Goal: Task Accomplishment & Management: Use online tool/utility

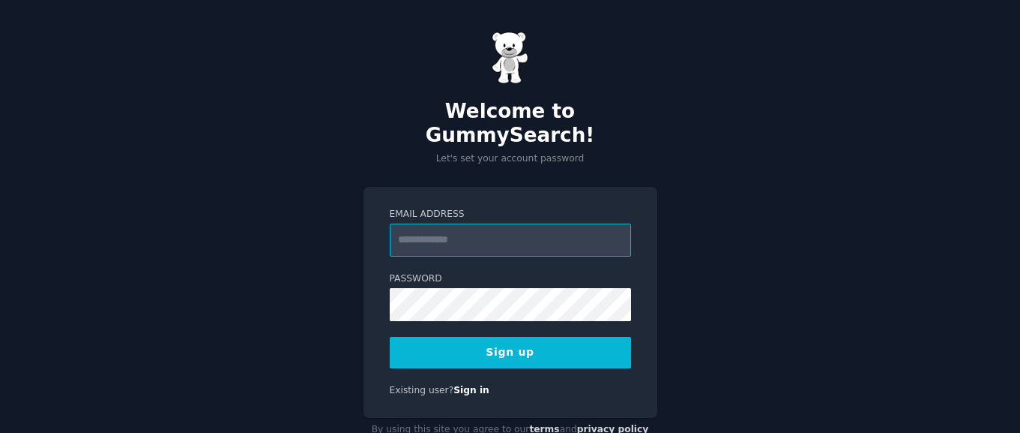
scroll to position [53, 0]
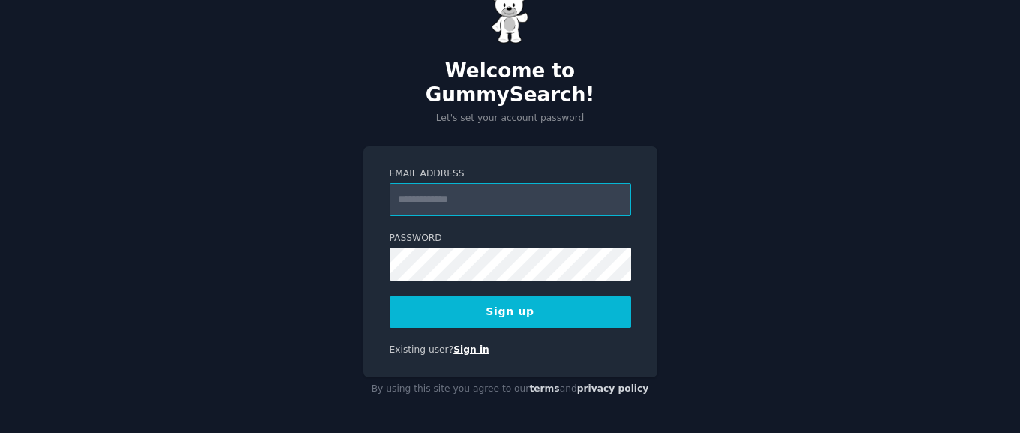
paste input "**********"
type input "**********"
click at [527, 307] on button "Sign up" at bounding box center [510, 311] width 241 height 31
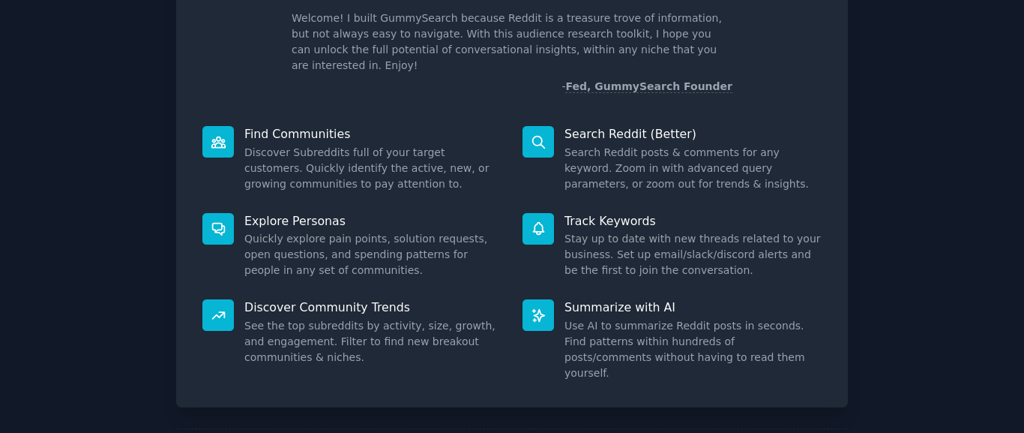
scroll to position [186, 0]
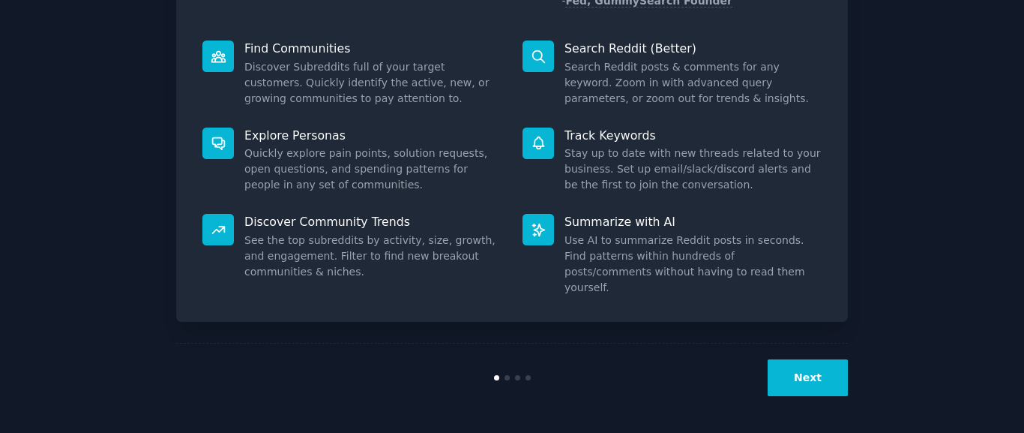
click at [799, 382] on button "Next" at bounding box center [808, 377] width 80 height 37
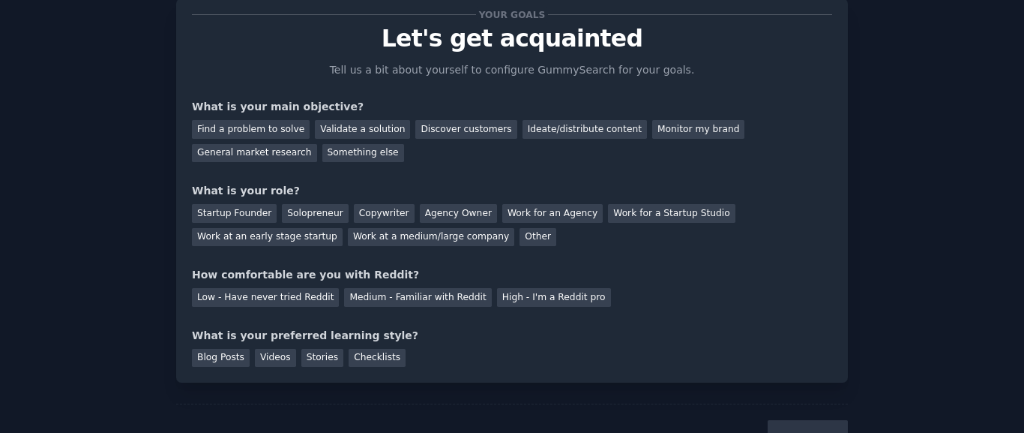
scroll to position [41, 0]
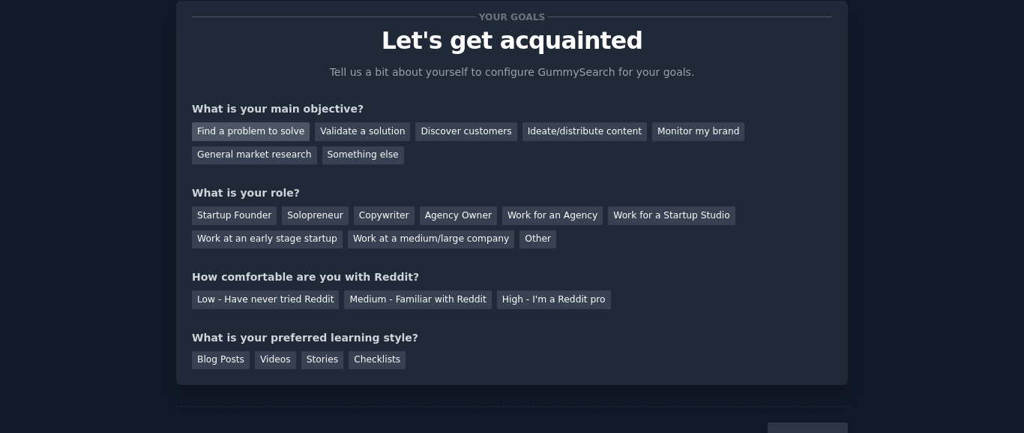
click at [238, 135] on div "Find a problem to solve" at bounding box center [251, 131] width 118 height 19
click at [309, 211] on div "Solopreneur" at bounding box center [315, 215] width 66 height 19
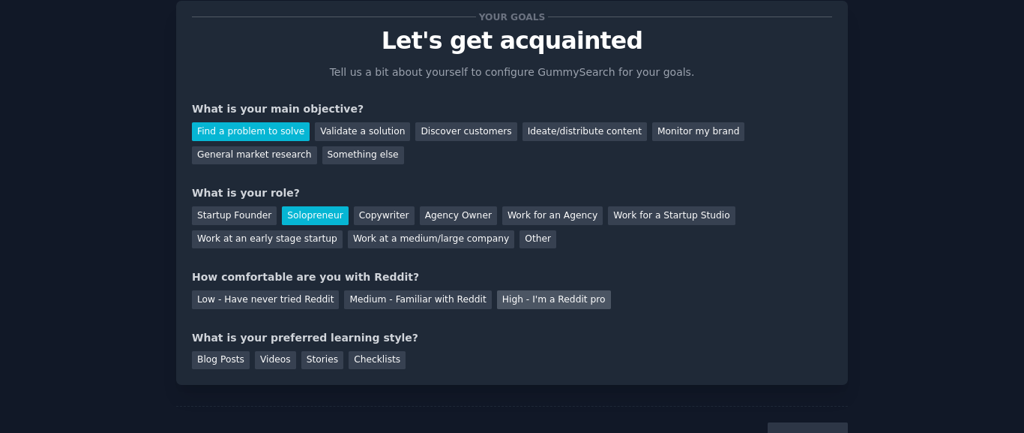
click at [552, 305] on div "High - I'm a Reddit pro" at bounding box center [554, 299] width 114 height 19
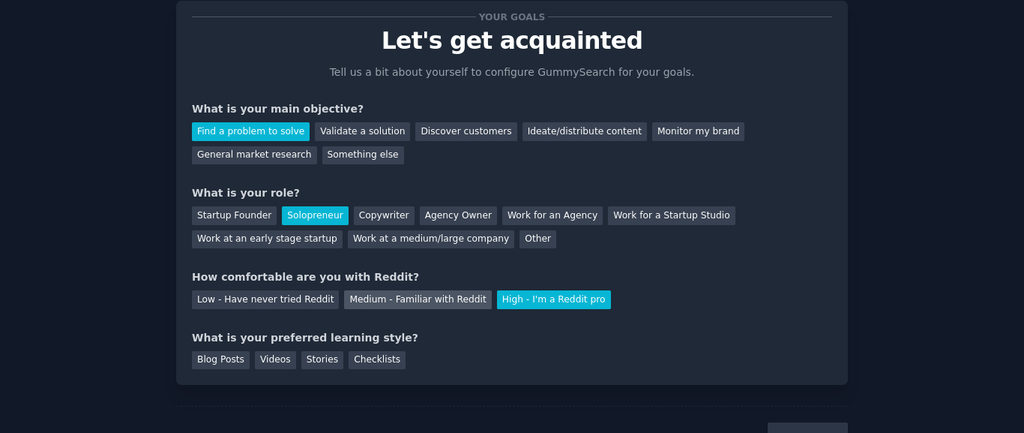
click at [445, 295] on div "Medium - Familiar with Reddit" at bounding box center [417, 299] width 147 height 19
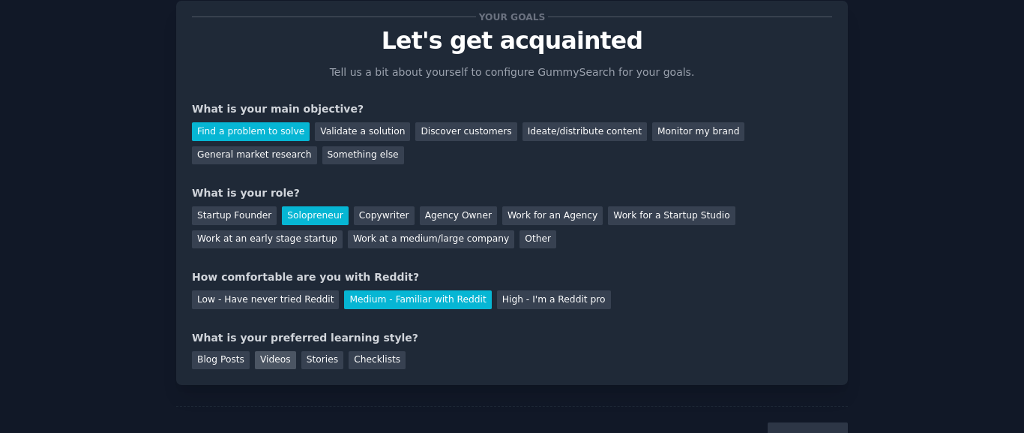
click at [269, 358] on div "Videos" at bounding box center [275, 360] width 41 height 19
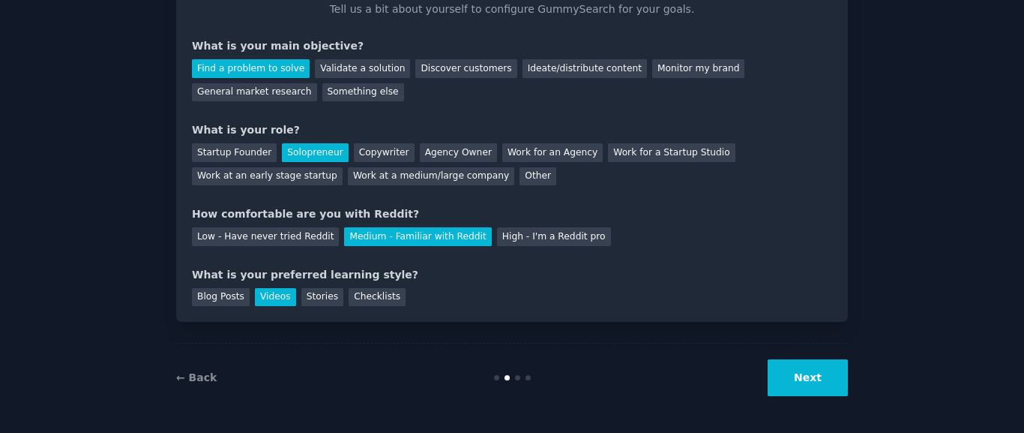
click at [828, 378] on button "Next" at bounding box center [808, 377] width 80 height 37
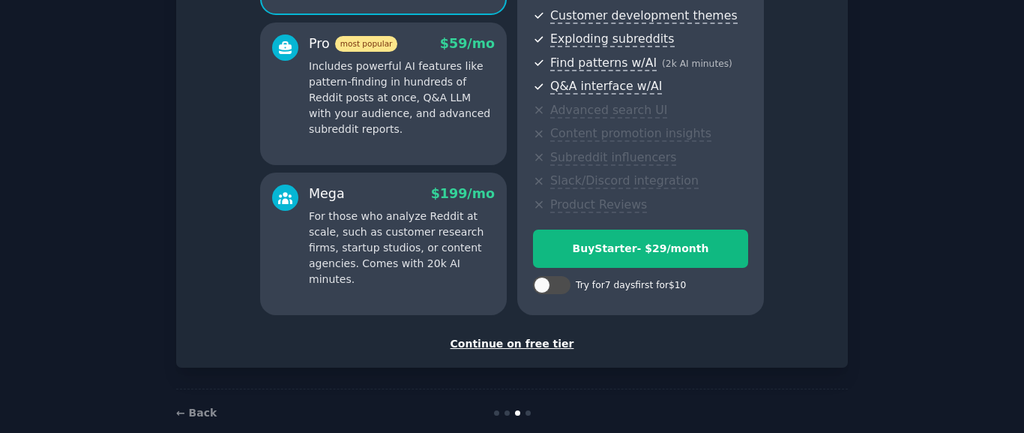
scroll to position [265, 0]
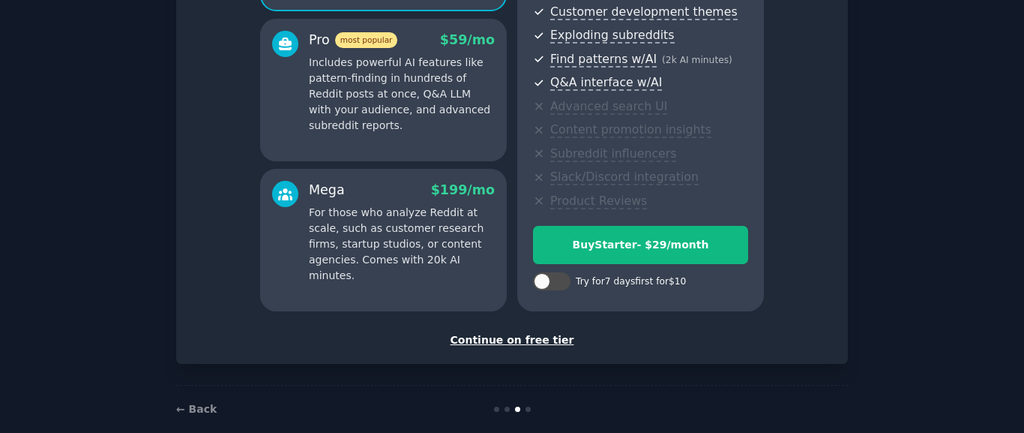
click at [556, 340] on div "Continue on free tier" at bounding box center [512, 340] width 640 height 16
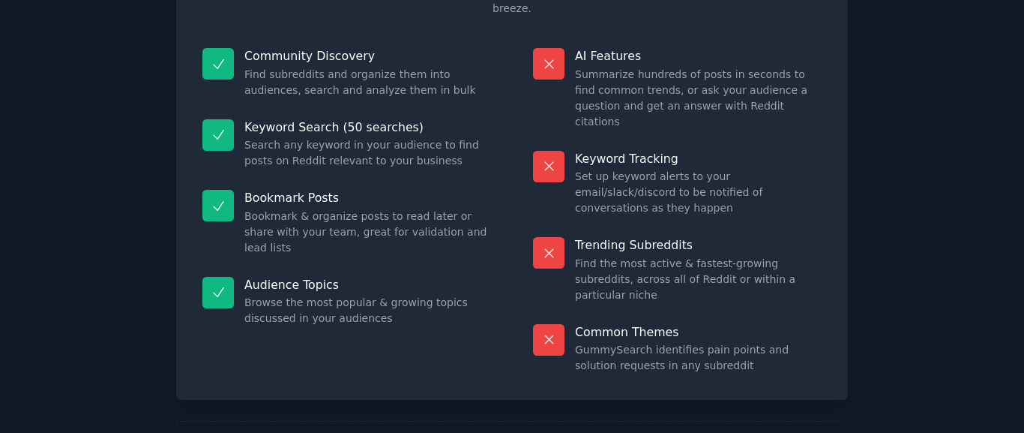
scroll to position [230, 0]
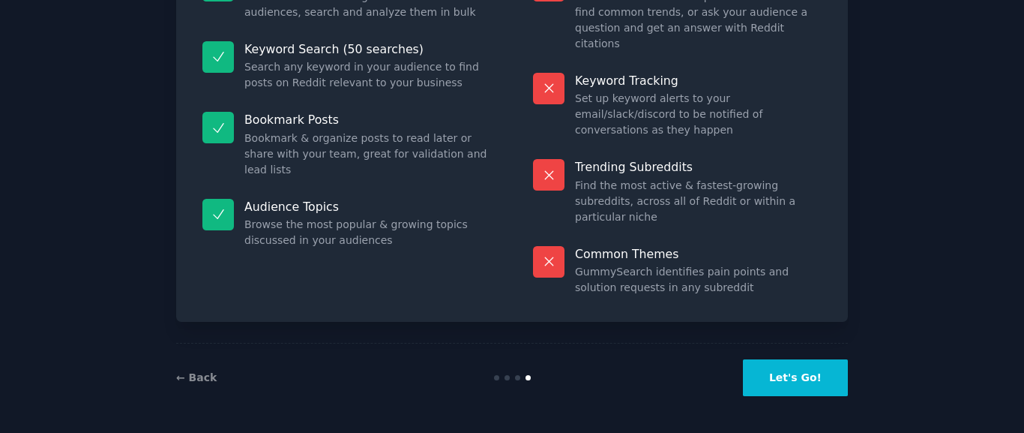
click at [787, 379] on button "Let's Go!" at bounding box center [795, 377] width 105 height 37
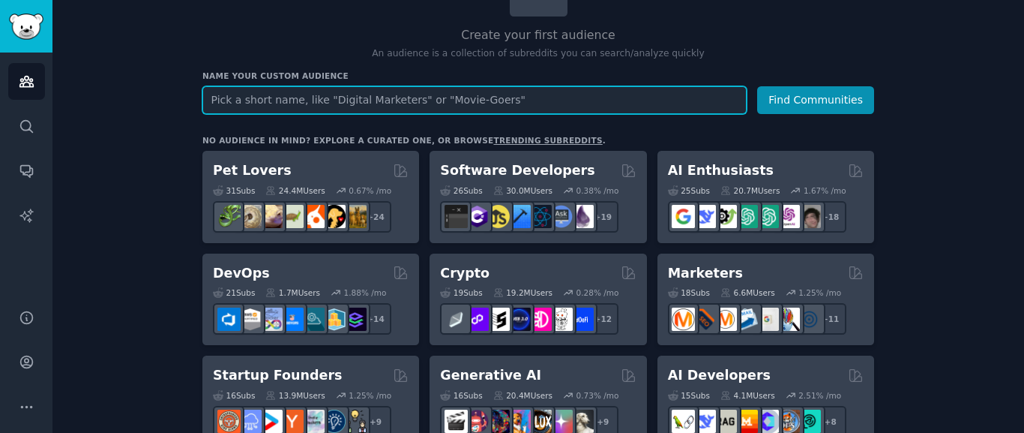
scroll to position [139, 0]
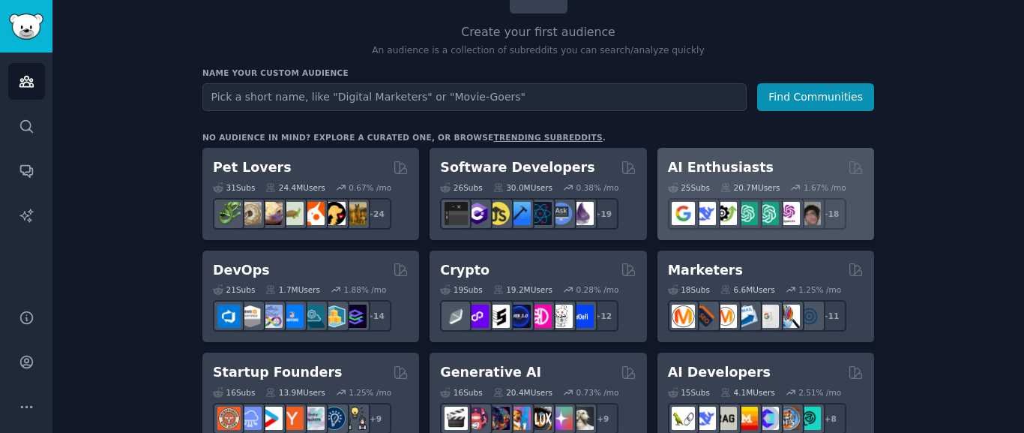
click at [715, 170] on h2 "AI Enthusiasts" at bounding box center [721, 167] width 106 height 19
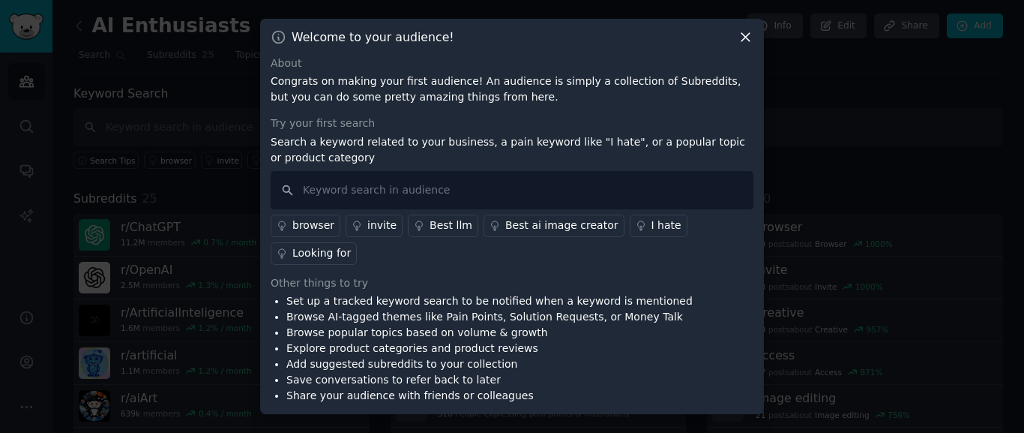
click at [747, 38] on icon at bounding box center [746, 37] width 8 height 8
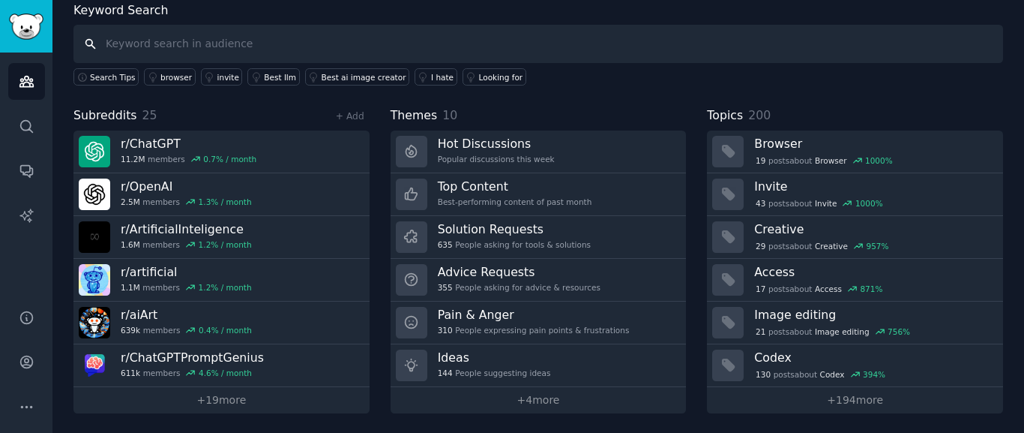
scroll to position [85, 0]
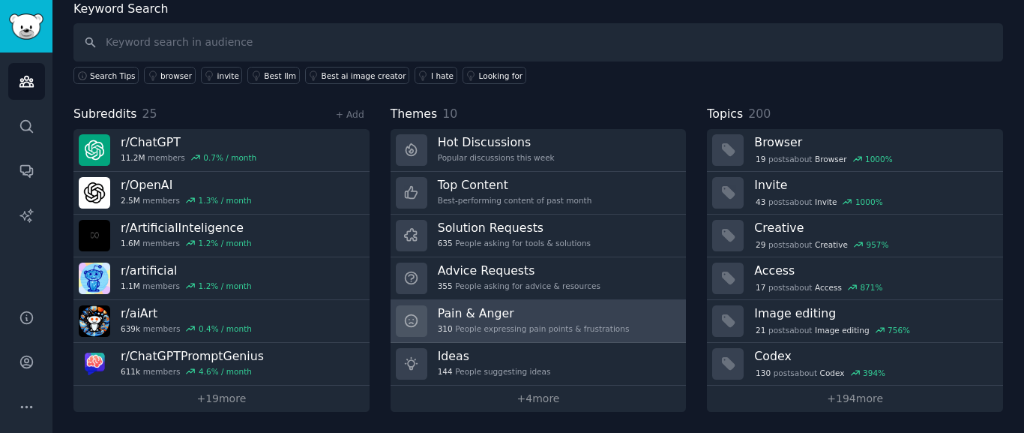
click at [494, 316] on h3 "Pain & Anger" at bounding box center [534, 313] width 192 height 16
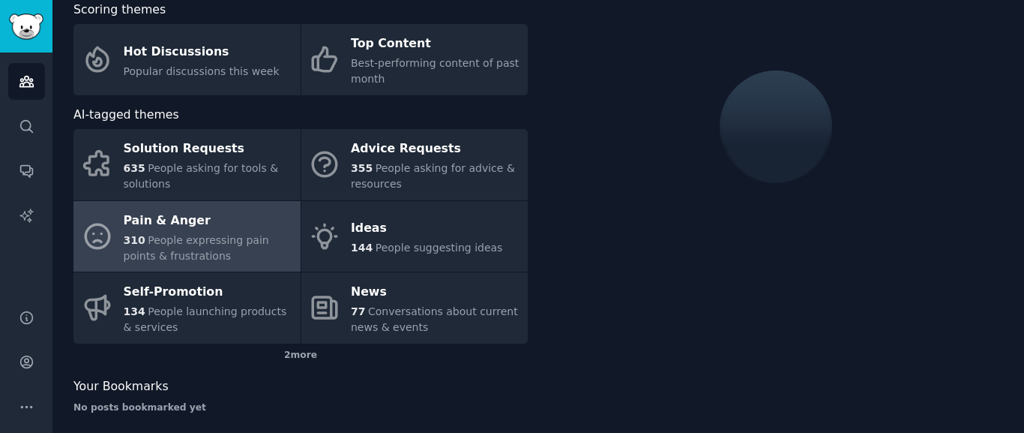
scroll to position [85, 0]
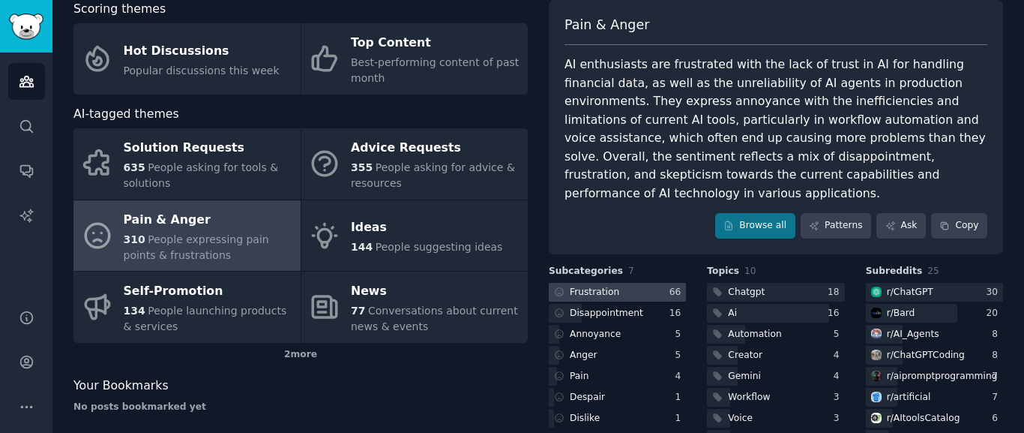
click at [622, 289] on div at bounding box center [617, 292] width 137 height 19
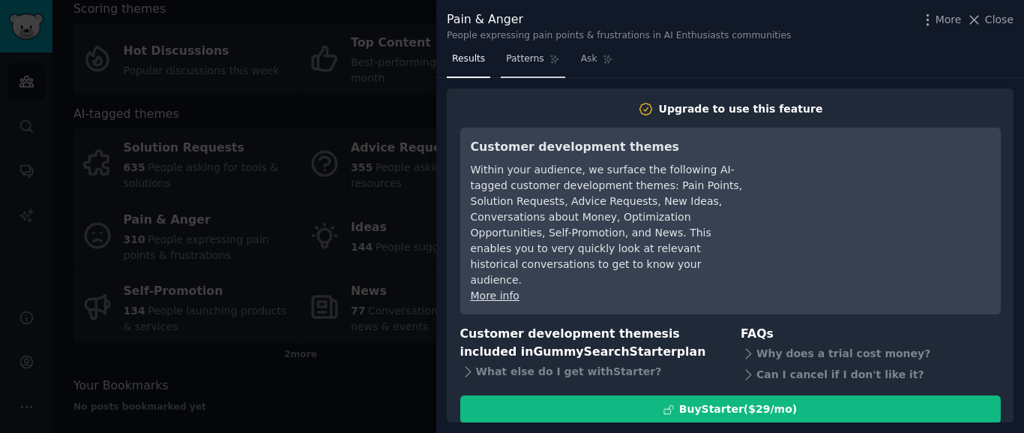
click at [523, 53] on span "Patterns" at bounding box center [524, 58] width 37 height 13
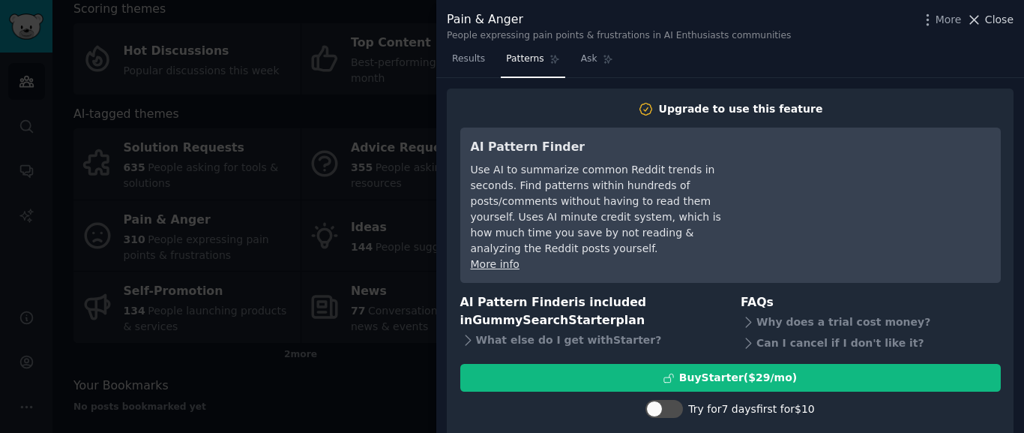
click at [999, 22] on span "Close" at bounding box center [999, 20] width 28 height 16
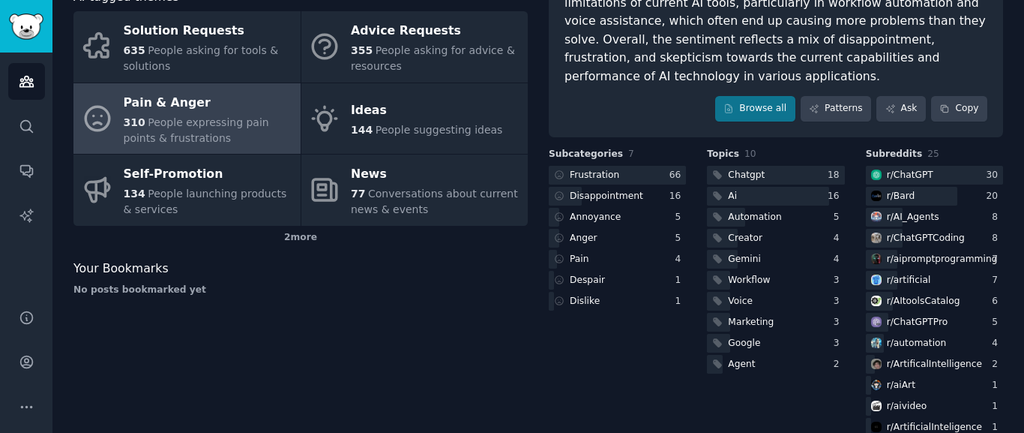
scroll to position [202, 0]
click at [599, 218] on div "Annoyance" at bounding box center [595, 216] width 51 height 13
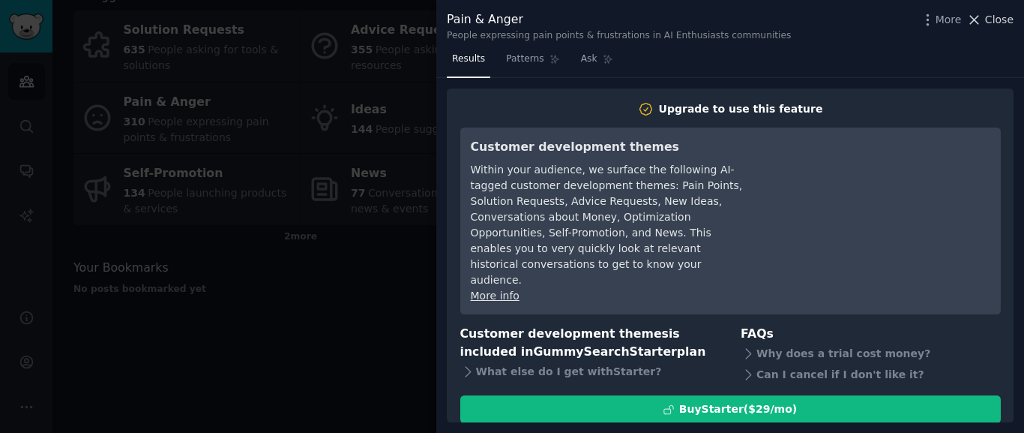
click at [993, 20] on span "Close" at bounding box center [999, 20] width 28 height 16
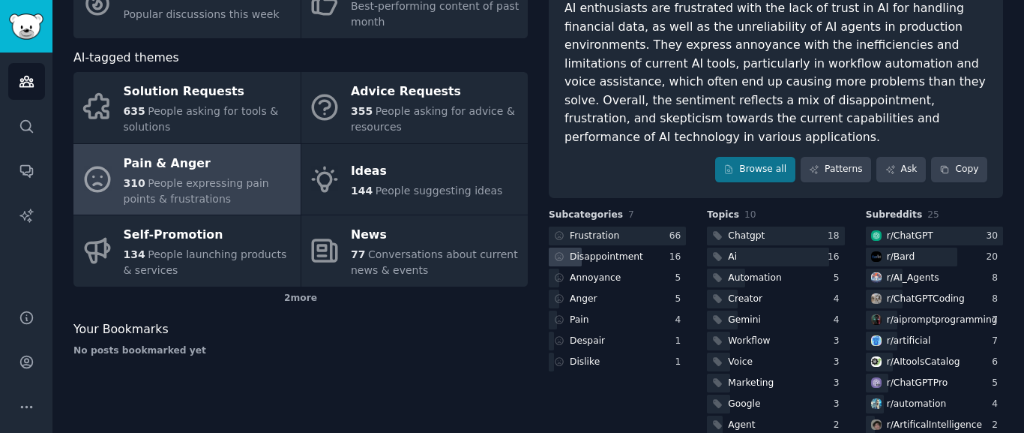
scroll to position [139, 0]
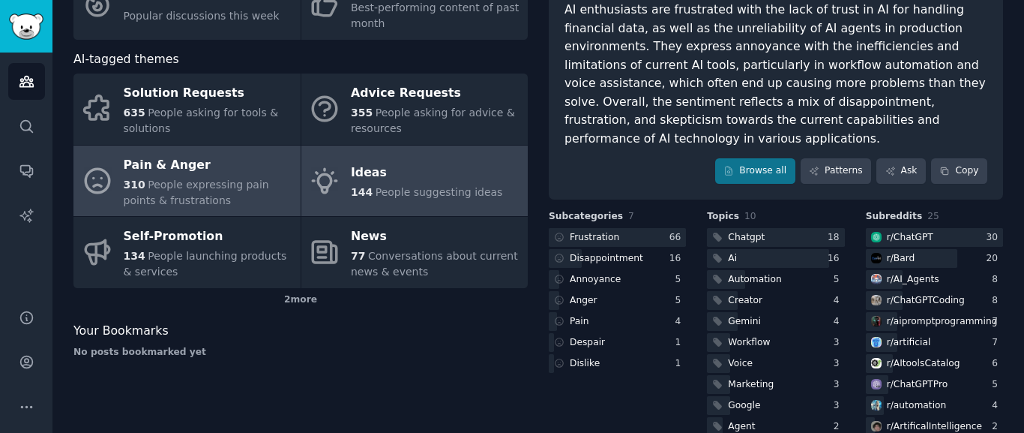
click at [376, 190] on span "People suggesting ideas" at bounding box center [439, 192] width 127 height 12
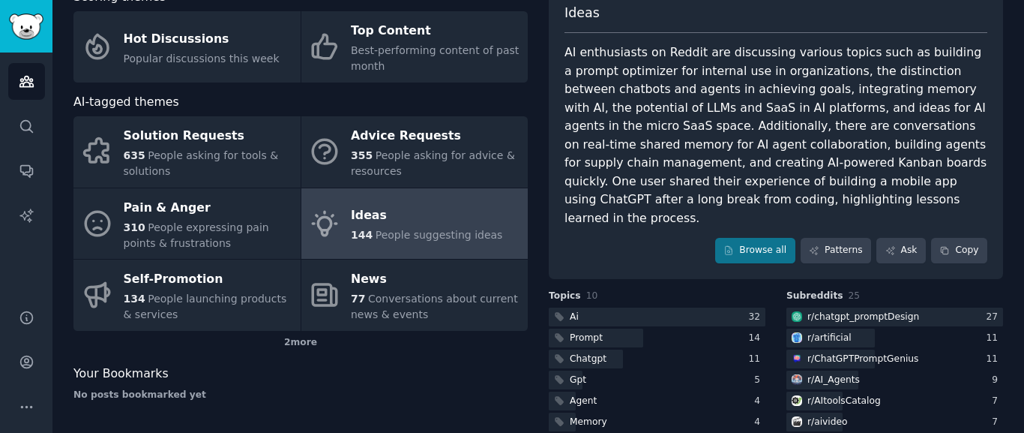
scroll to position [139, 0]
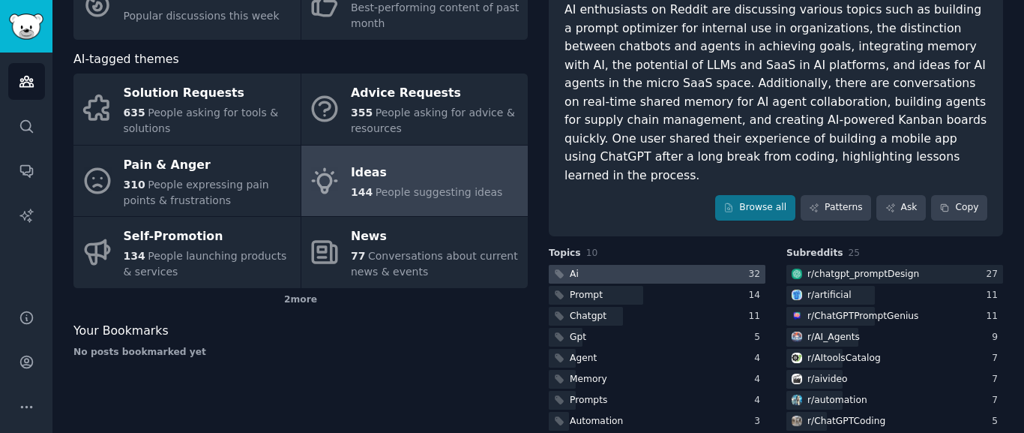
click at [592, 267] on div at bounding box center [657, 274] width 217 height 19
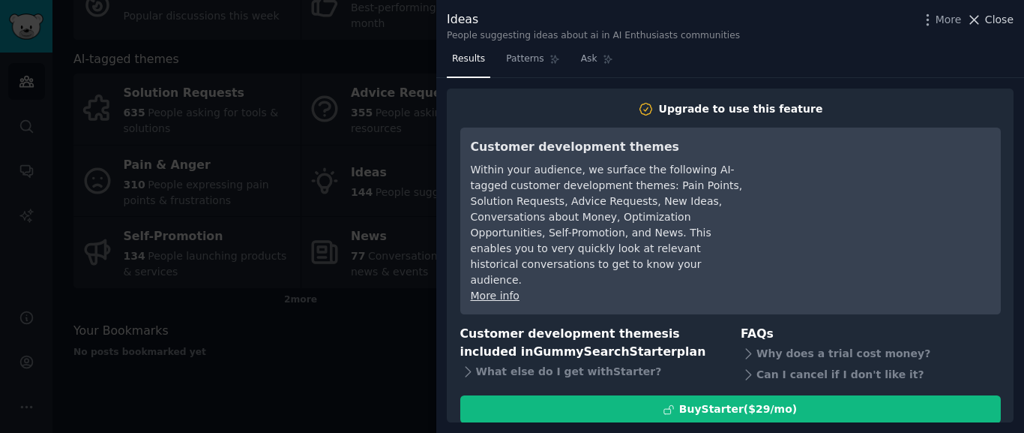
click at [987, 16] on span "Close" at bounding box center [999, 20] width 28 height 16
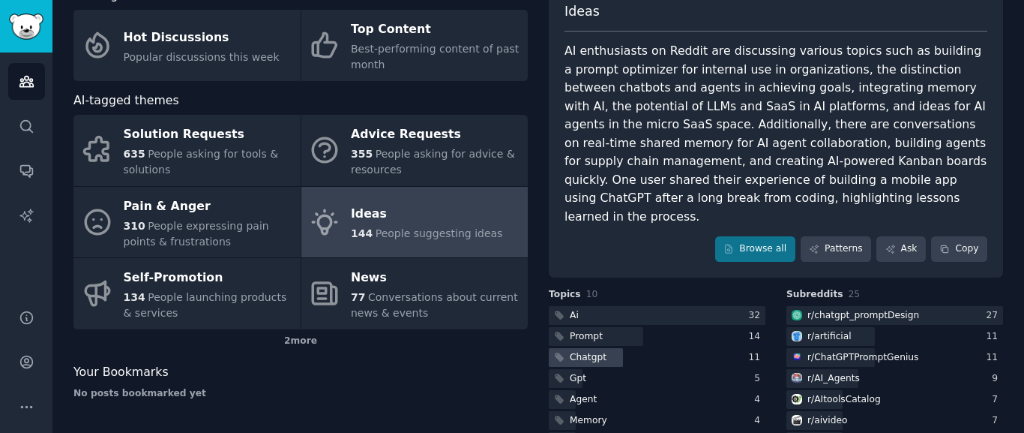
scroll to position [100, 0]
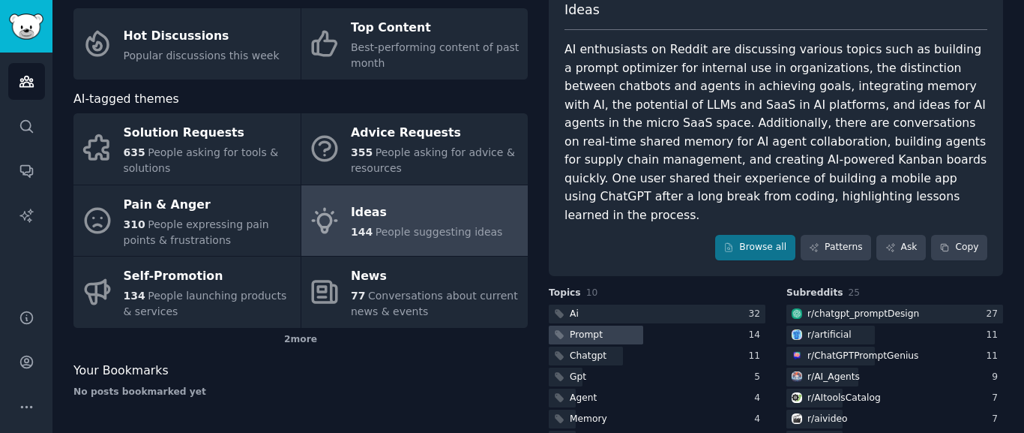
click at [610, 339] on div at bounding box center [596, 334] width 94 height 19
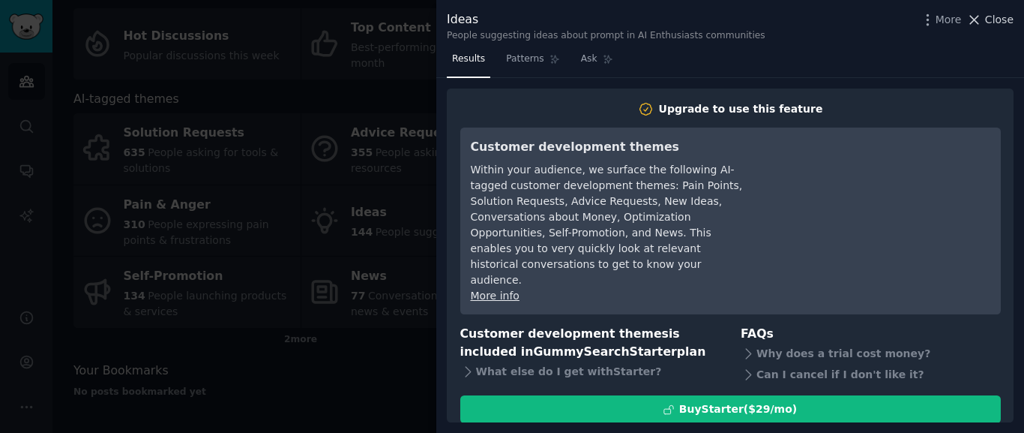
click at [987, 15] on span "Close" at bounding box center [999, 20] width 28 height 16
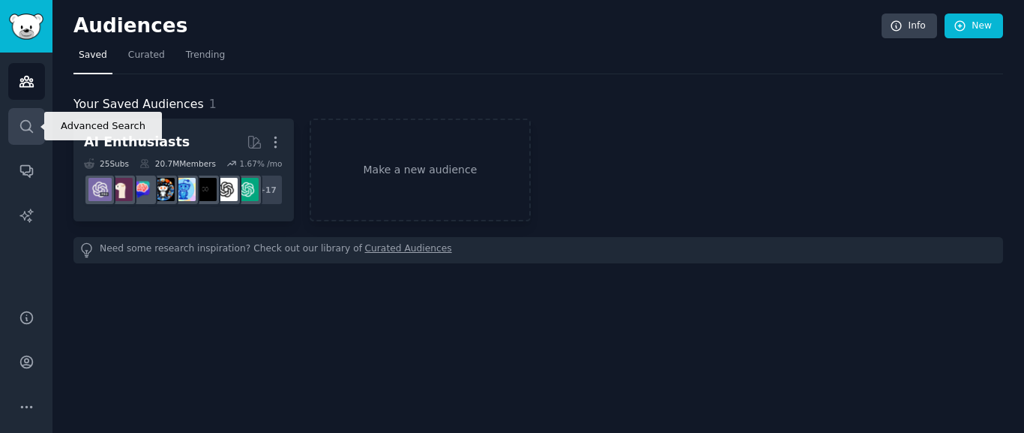
click at [28, 121] on icon "Sidebar" at bounding box center [26, 126] width 12 height 12
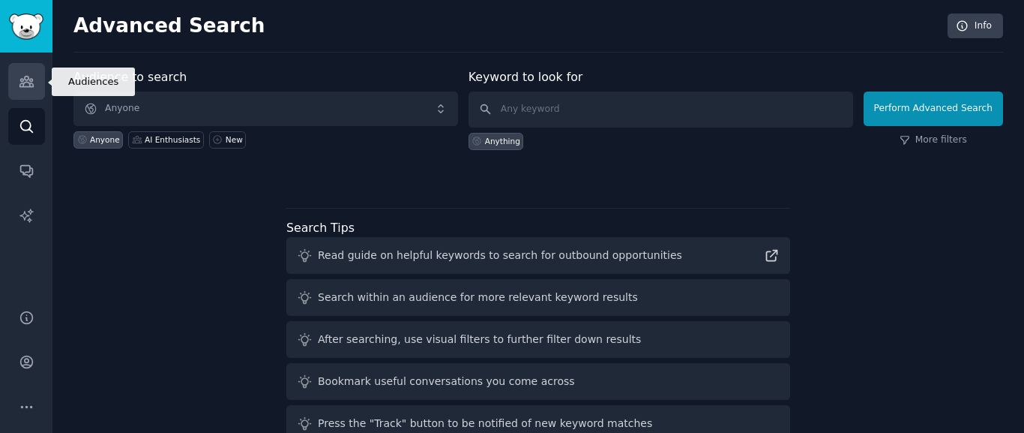
click at [26, 85] on icon "Sidebar" at bounding box center [27, 81] width 16 height 16
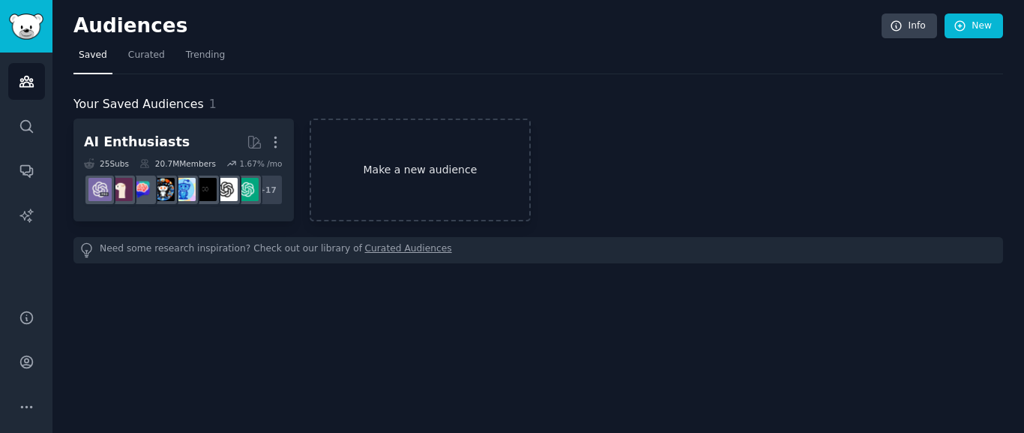
click at [385, 151] on link "Make a new audience" at bounding box center [420, 169] width 220 height 103
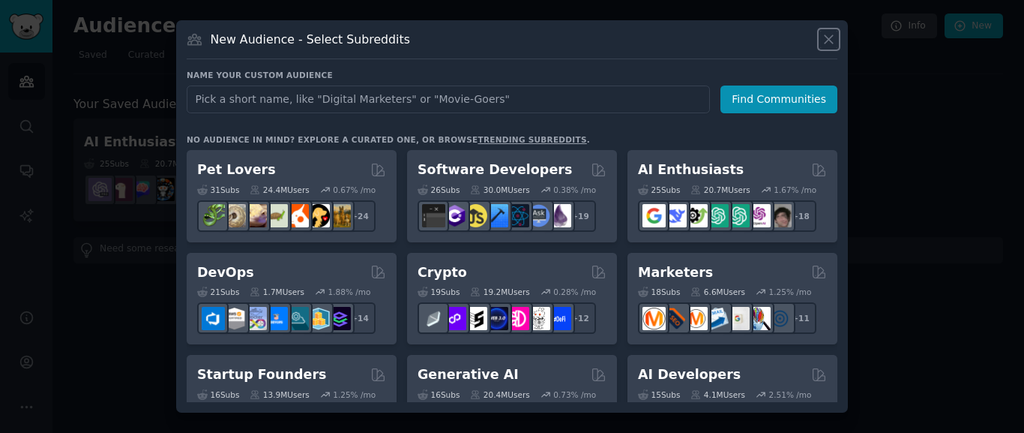
click at [830, 39] on icon at bounding box center [829, 39] width 8 height 8
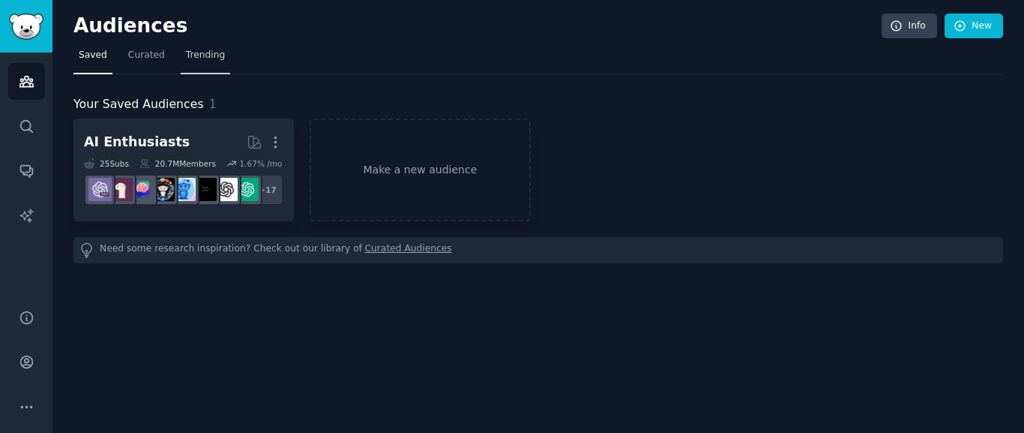
click at [203, 59] on span "Trending" at bounding box center [205, 55] width 39 height 13
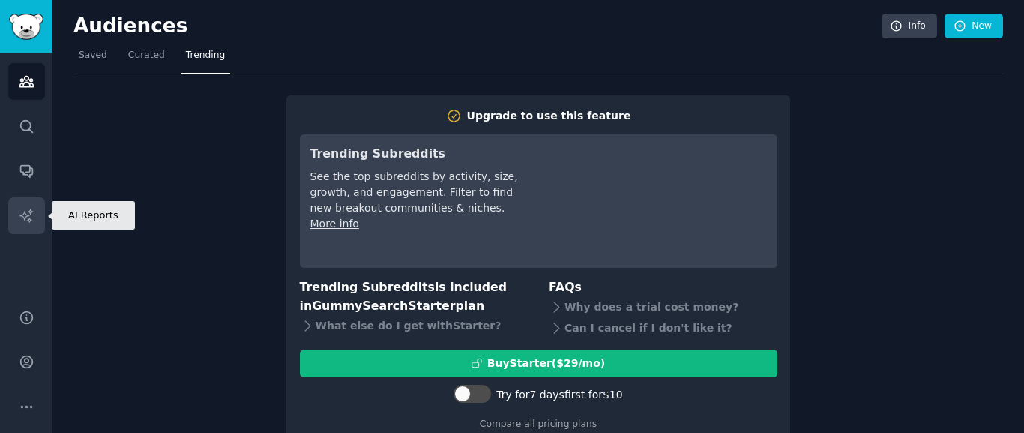
click at [25, 217] on icon "Sidebar" at bounding box center [25, 214] width 13 height 13
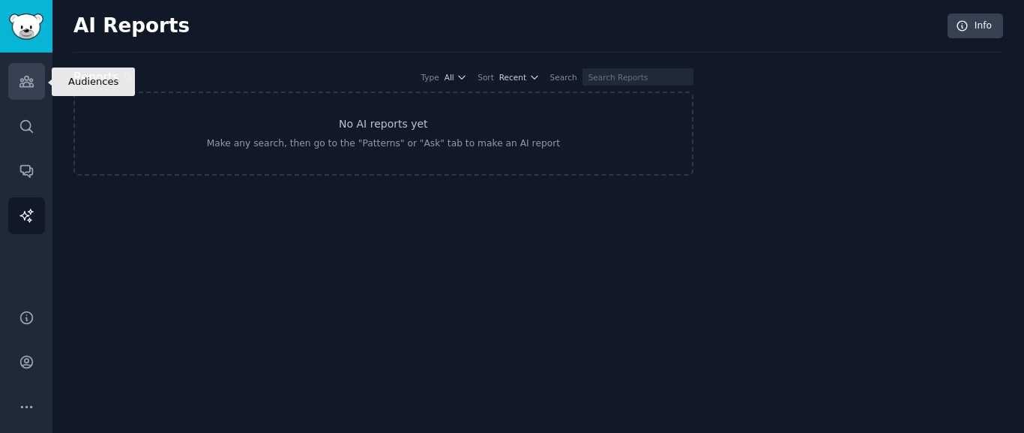
click at [31, 87] on icon "Sidebar" at bounding box center [25, 81] width 13 height 10
